Goal: Task Accomplishment & Management: Manage account settings

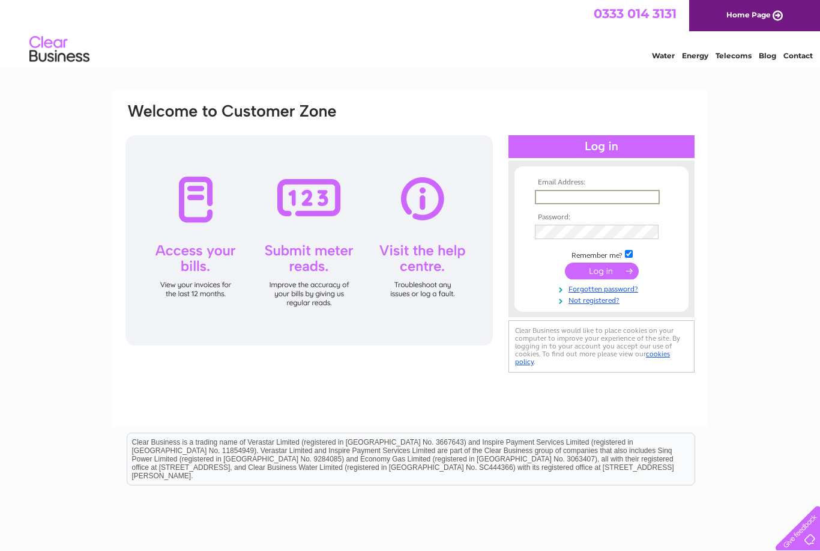
type input "enquiries@lesleyandersonlaw.co.uk"
click at [602, 271] on input "submit" at bounding box center [602, 270] width 74 height 17
click at [615, 273] on input "submit" at bounding box center [602, 269] width 74 height 17
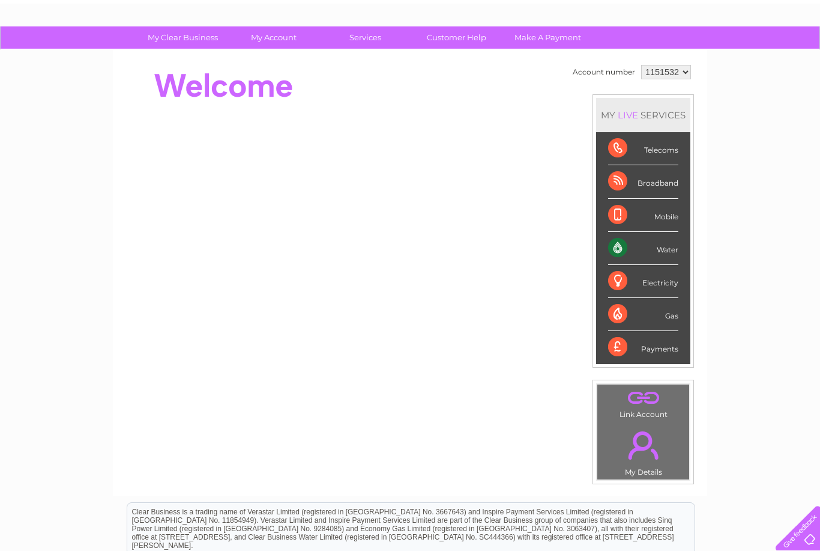
scroll to position [41, 0]
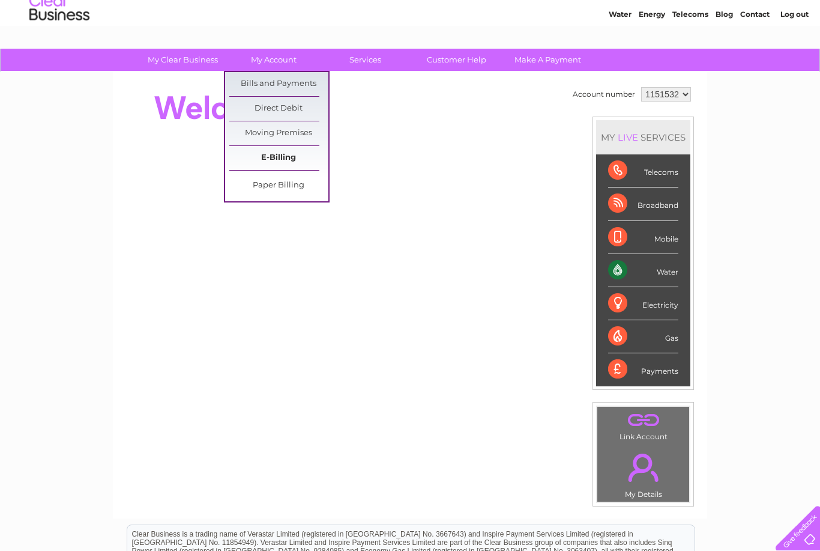
click at [299, 161] on link "E-Billing" at bounding box center [278, 158] width 99 height 24
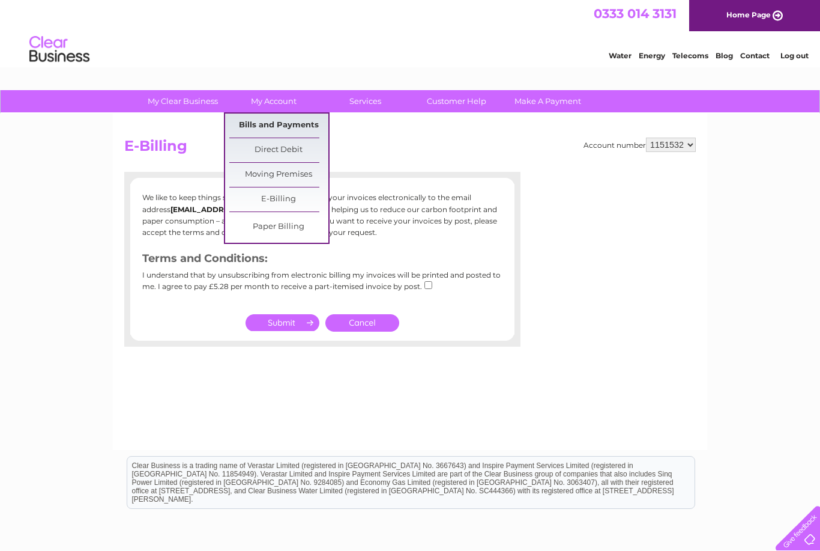
click at [284, 129] on link "Bills and Payments" at bounding box center [278, 126] width 99 height 24
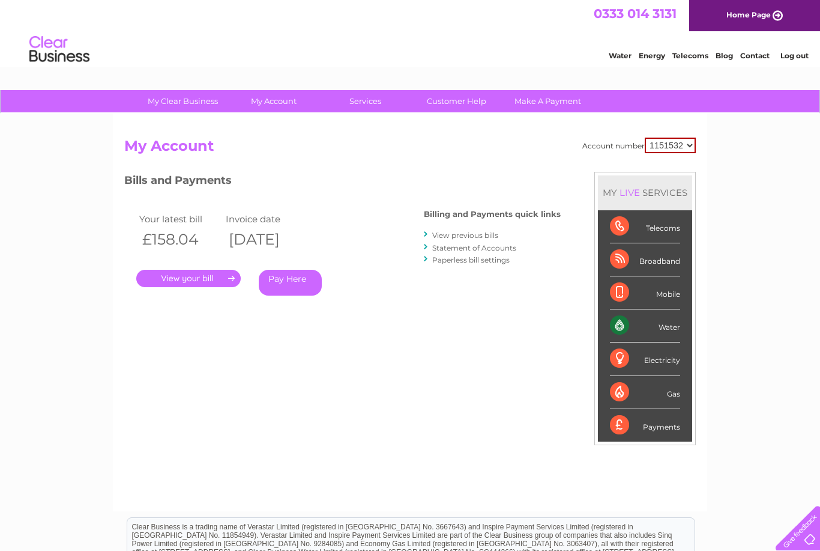
click at [193, 270] on link "." at bounding box center [188, 278] width 104 height 17
